Goal: Navigation & Orientation: Find specific page/section

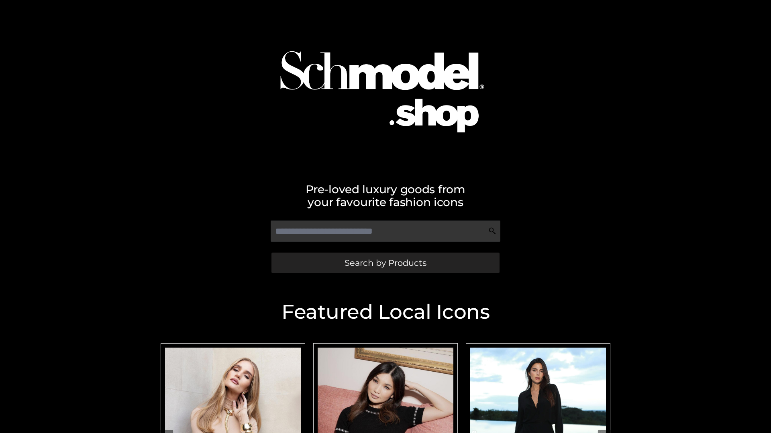
click at [385, 263] on span "Search by Products" at bounding box center [385, 263] width 82 height 8
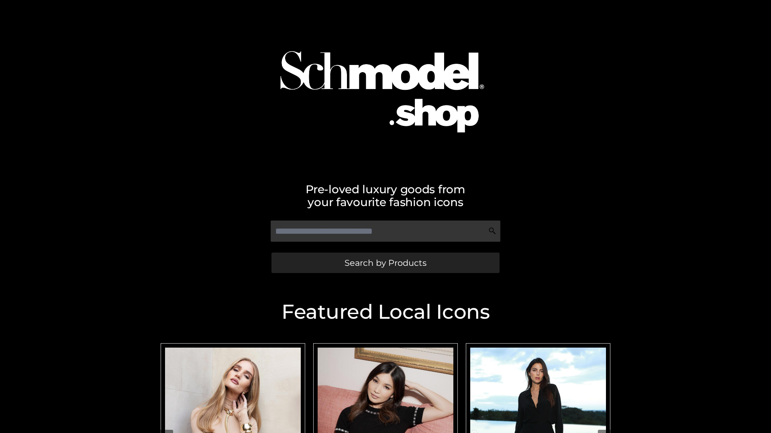
click at [385, 263] on span "Search by Products" at bounding box center [385, 263] width 82 height 8
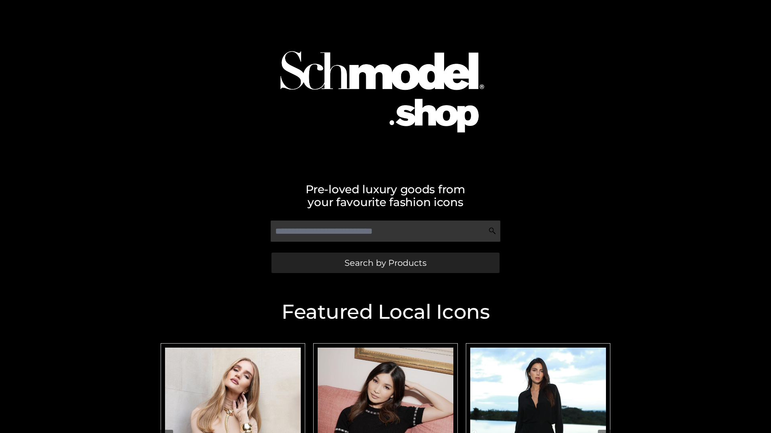
click at [385, 263] on span "Search by Products" at bounding box center [385, 263] width 82 height 8
